Goal: Information Seeking & Learning: Learn about a topic

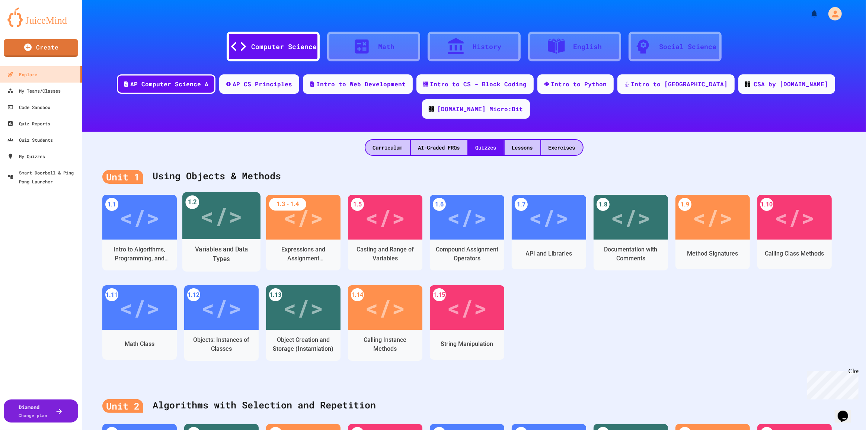
click at [220, 203] on div "</>" at bounding box center [221, 215] width 42 height 35
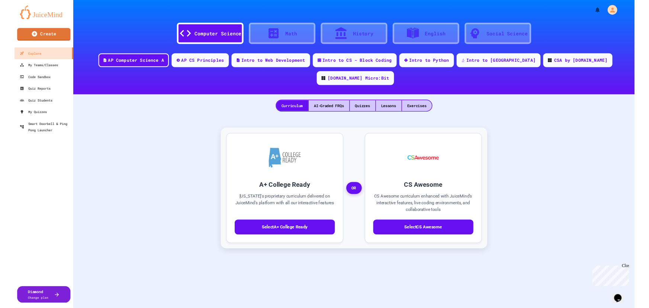
scroll to position [325, 0]
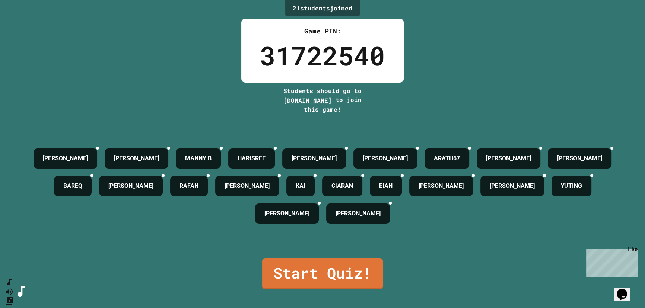
drag, startPoint x: 273, startPoint y: 99, endPoint x: 336, endPoint y: 100, distance: 63.3
type textarea "**********"
click at [332, 100] on span "[DOMAIN_NAME]" at bounding box center [307, 100] width 48 height 8
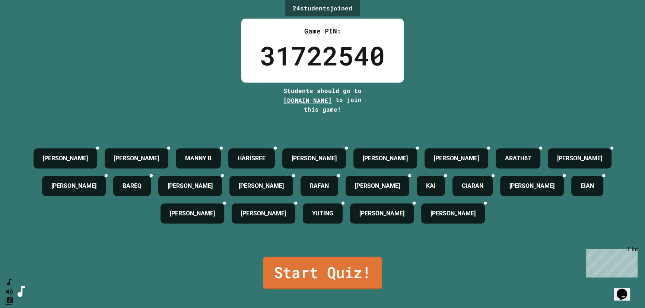
click at [287, 270] on link "Start Quiz!" at bounding box center [322, 273] width 119 height 33
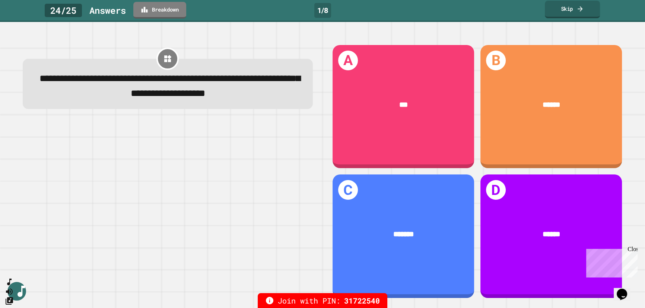
click at [584, 8] on link "Skip" at bounding box center [571, 9] width 55 height 17
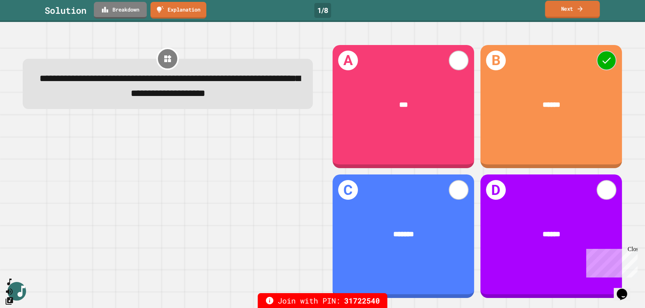
click at [561, 10] on link "Next" at bounding box center [571, 9] width 55 height 17
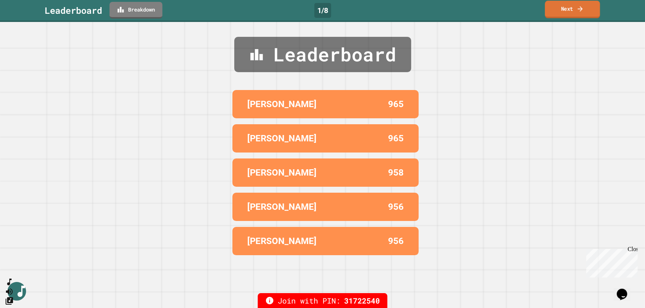
click at [566, 10] on link "Next" at bounding box center [571, 9] width 55 height 17
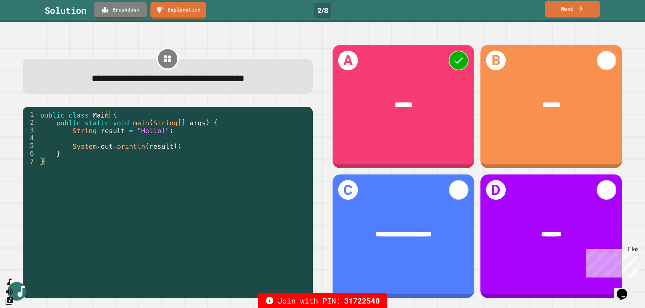
click at [565, 12] on link "Next" at bounding box center [571, 9] width 55 height 17
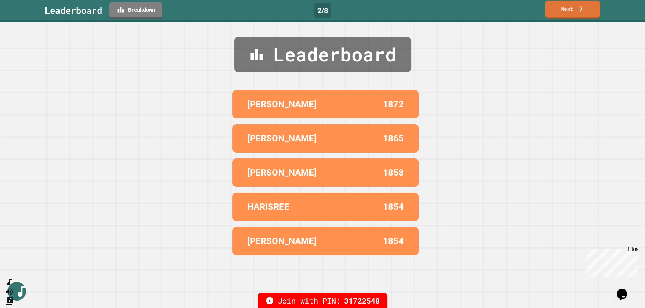
click at [565, 12] on link "Next" at bounding box center [571, 9] width 55 height 17
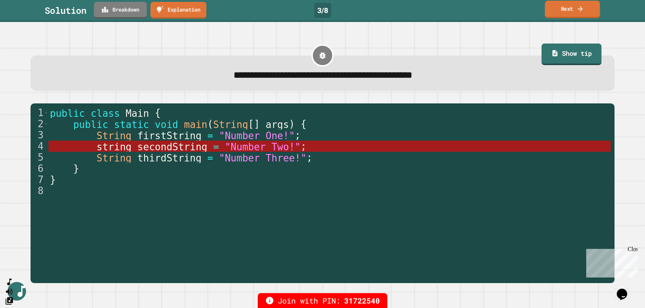
click at [579, 6] on icon at bounding box center [579, 9] width 7 height 8
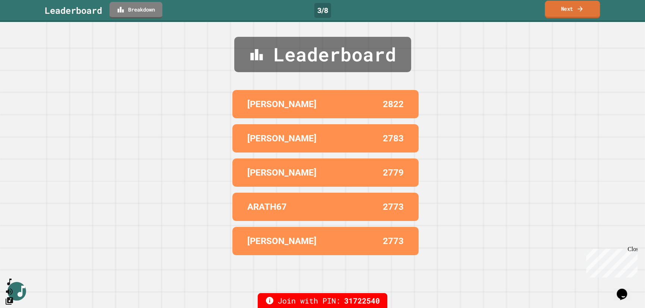
click at [579, 6] on icon at bounding box center [579, 9] width 7 height 8
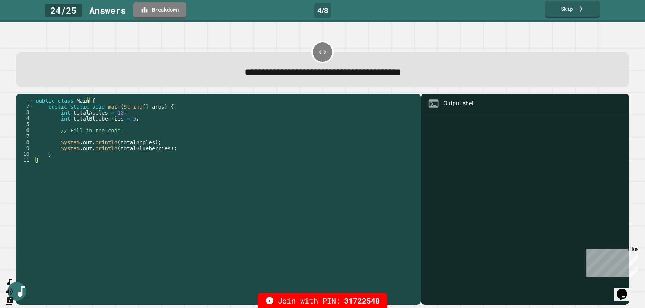
click at [574, 11] on link "Skip" at bounding box center [571, 9] width 55 height 17
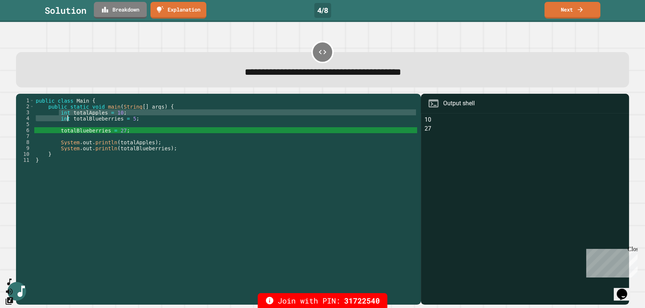
drag, startPoint x: 58, startPoint y: 115, endPoint x: 109, endPoint y: 83, distance: 60.0
click at [66, 117] on div "public class Main { public static void main ( String [ ] args ) { int totalAppl…" at bounding box center [225, 196] width 383 height 197
click at [559, 9] on link "Next" at bounding box center [572, 9] width 57 height 17
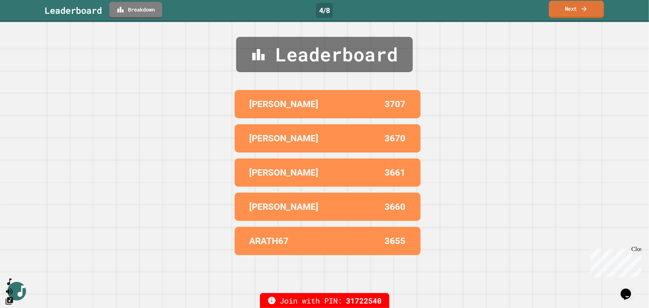
click at [559, 9] on link "Next" at bounding box center [576, 9] width 55 height 17
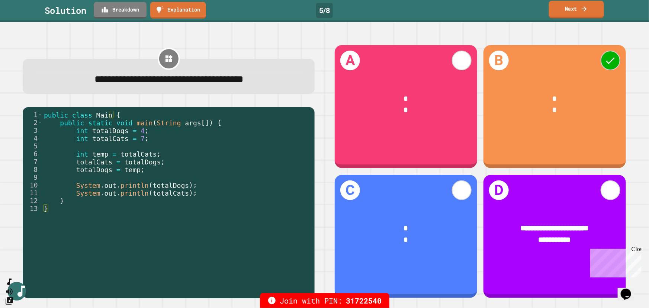
click at [588, 11] on icon at bounding box center [584, 9] width 7 height 8
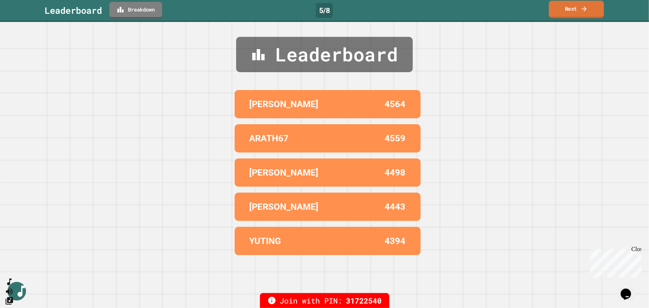
click at [588, 11] on icon at bounding box center [584, 9] width 7 height 8
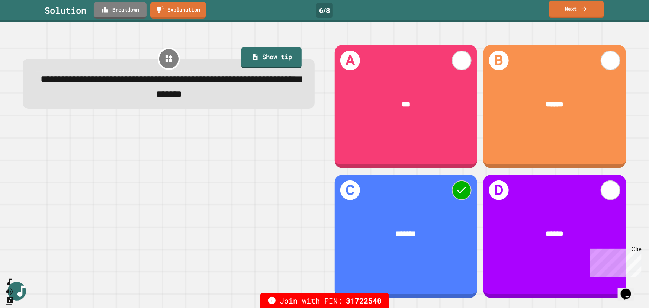
click at [575, 1] on link "Next" at bounding box center [576, 9] width 55 height 17
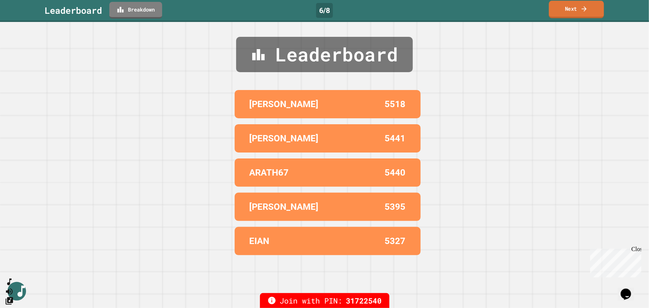
click at [572, 7] on link "Next" at bounding box center [576, 9] width 55 height 17
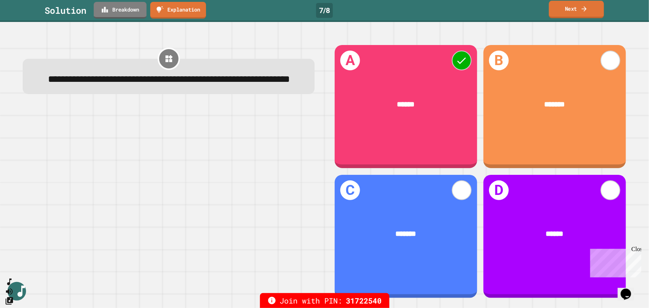
click at [564, 8] on link "Next" at bounding box center [576, 9] width 55 height 17
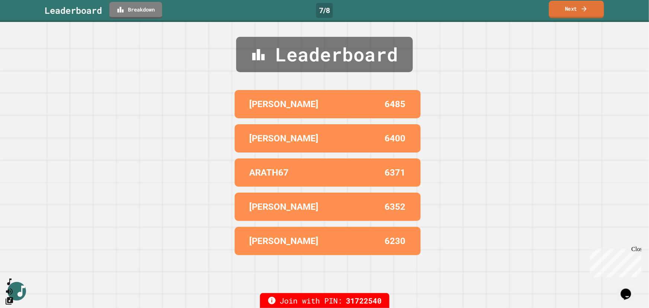
click at [564, 8] on link "Next" at bounding box center [576, 9] width 55 height 17
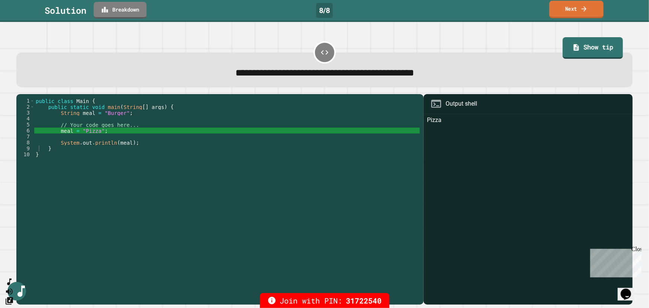
click at [584, 15] on link "Next" at bounding box center [577, 9] width 54 height 17
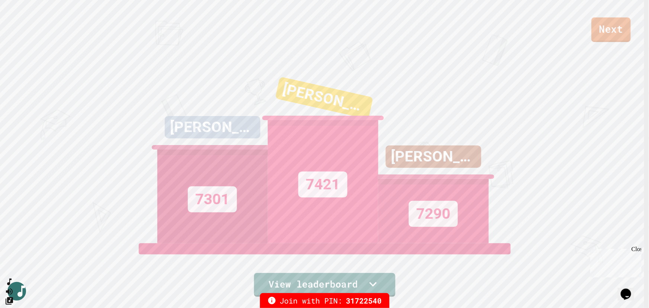
click at [616, 32] on link "Next" at bounding box center [611, 29] width 39 height 25
